Goal: Find specific page/section: Find specific page/section

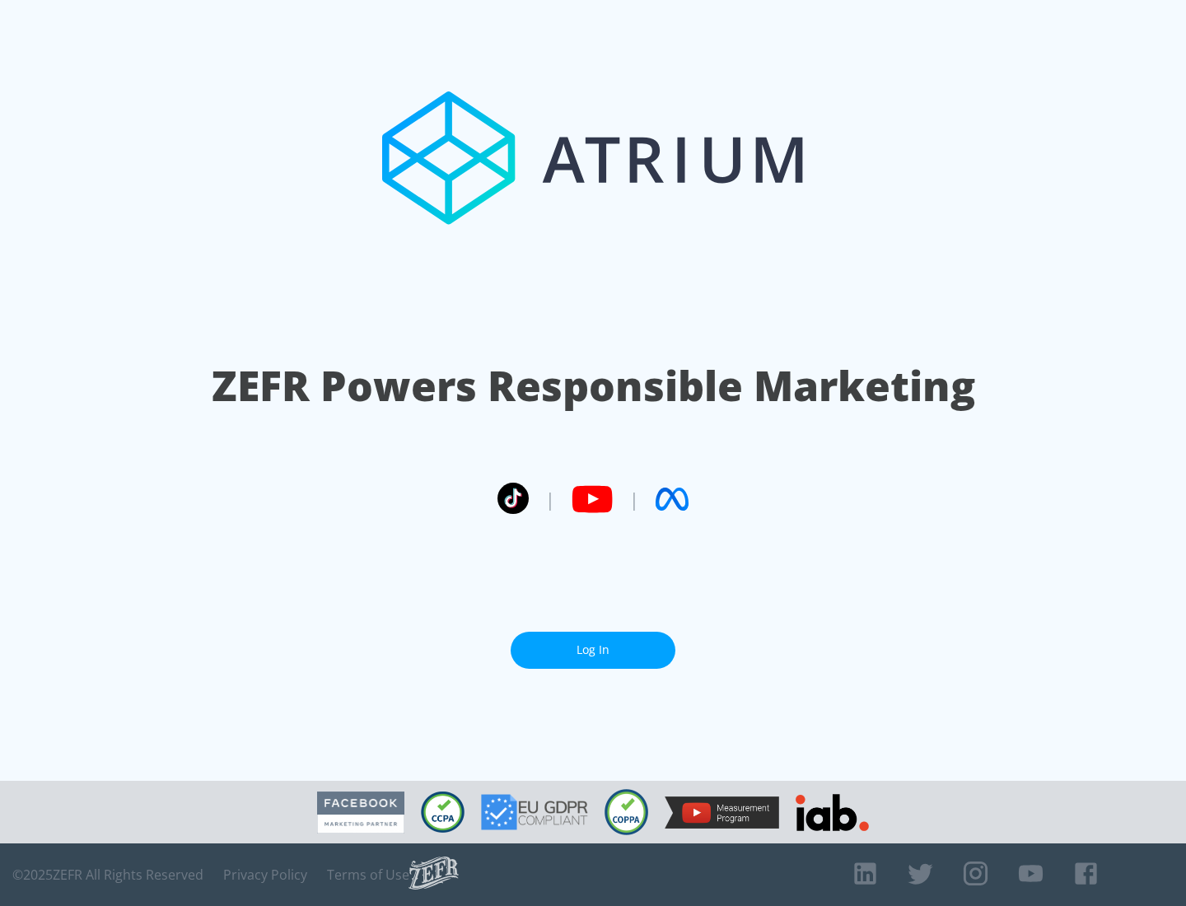
click at [593, 650] on link "Log In" at bounding box center [592, 650] width 165 height 37
